Goal: Task Accomplishment & Management: Manage account settings

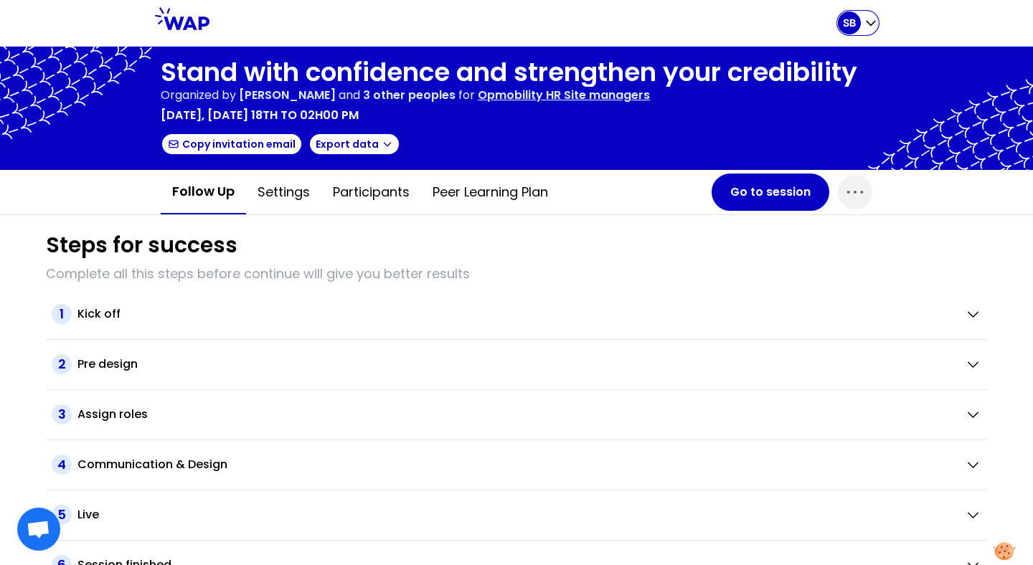
click at [868, 22] on icon "button" at bounding box center [870, 24] width 9 height 4
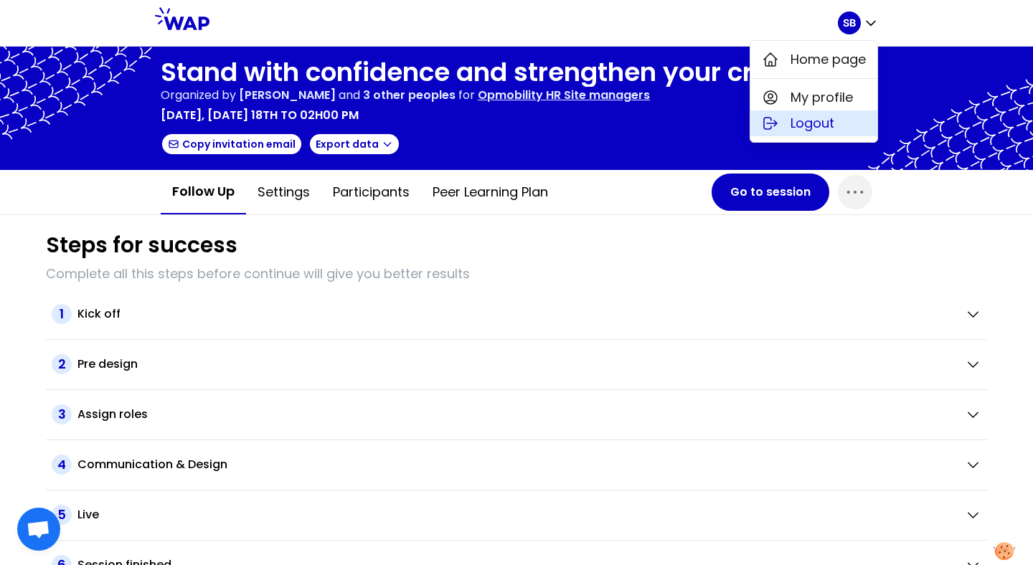
click at [813, 132] on span "Logout" at bounding box center [812, 123] width 44 height 20
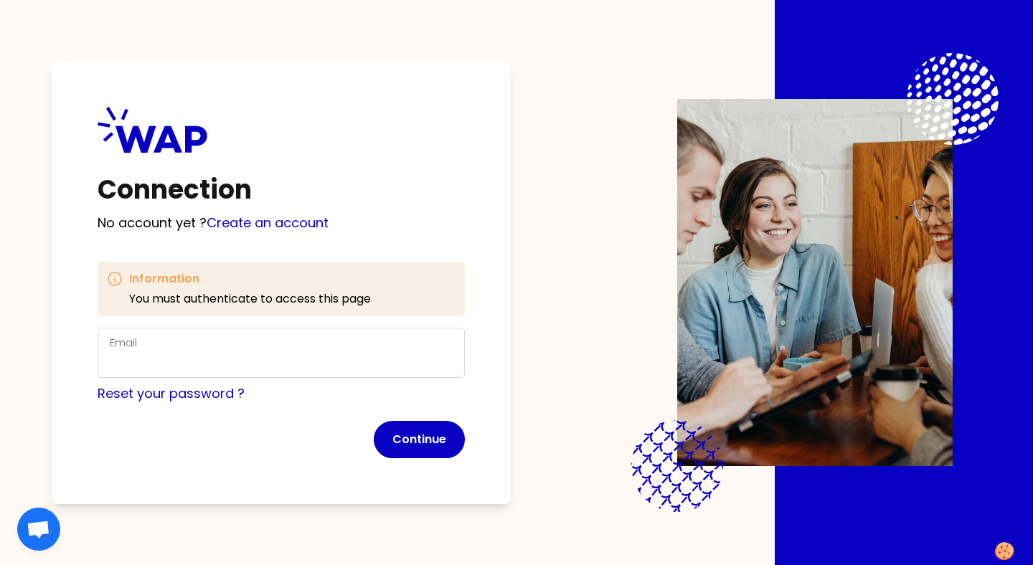
click at [327, 349] on div "Email" at bounding box center [281, 352] width 343 height 37
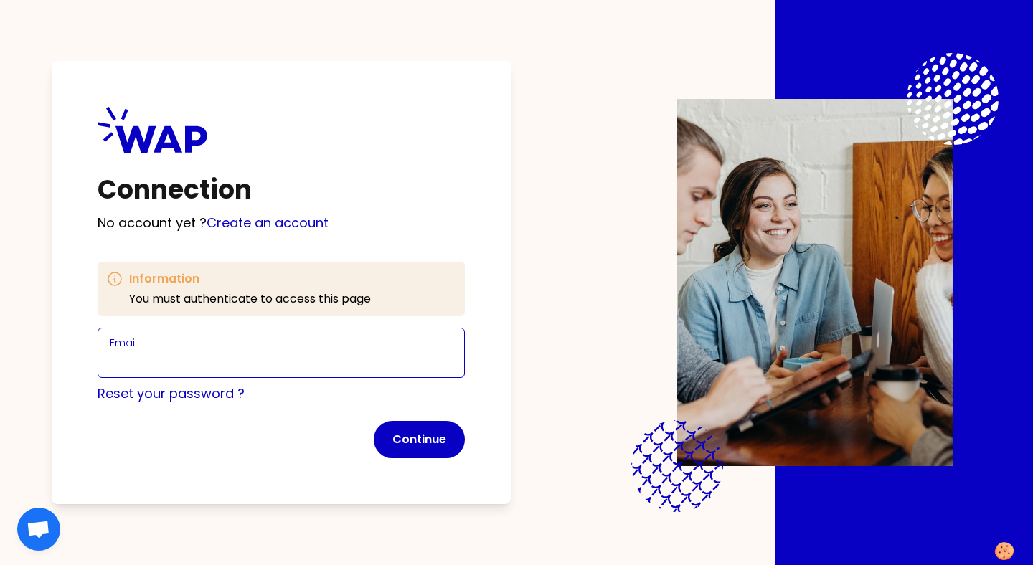
click at [242, 356] on input "Email" at bounding box center [281, 361] width 343 height 20
type input "[EMAIL_ADDRESS][DOMAIN_NAME]"
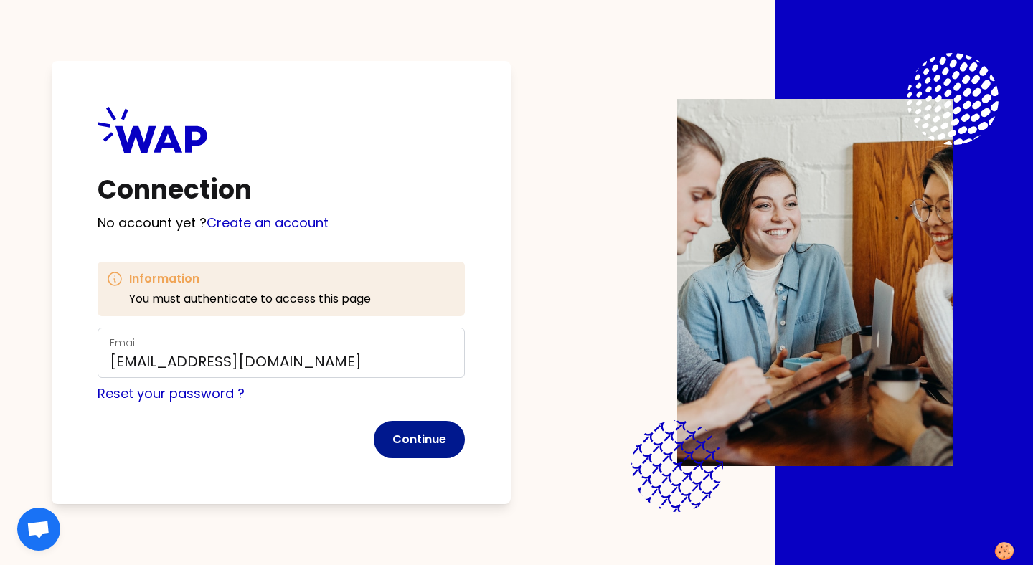
click at [448, 444] on button "Continue" at bounding box center [419, 439] width 91 height 37
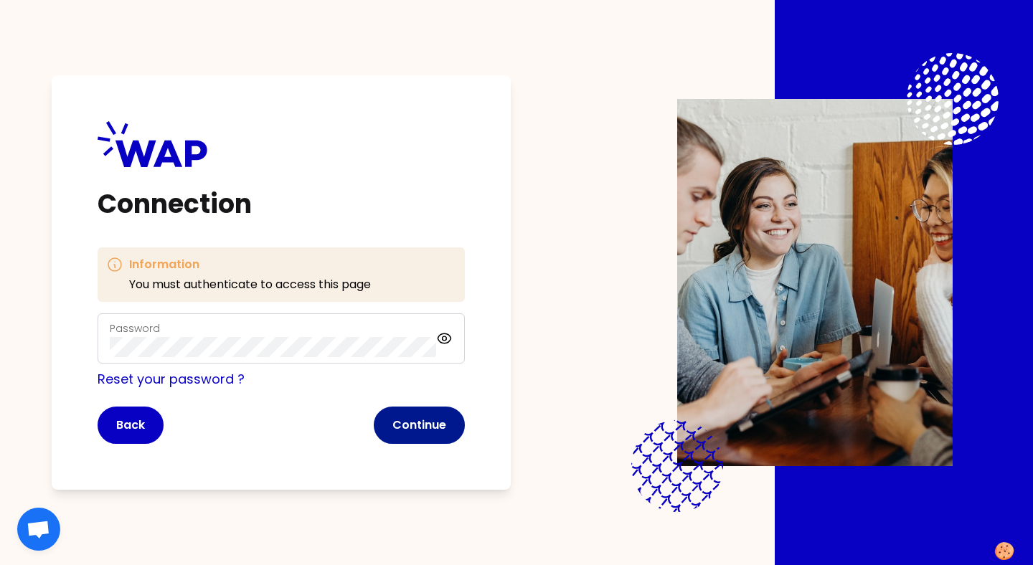
click at [442, 426] on button "Continue" at bounding box center [419, 425] width 91 height 37
